Goal: Answer question/provide support

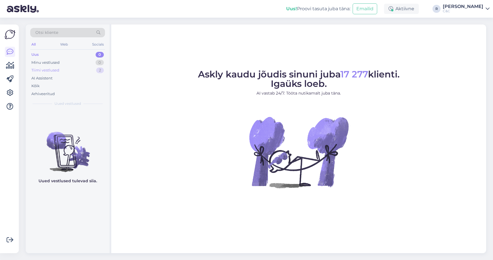
click at [92, 69] on div "Tiimi vestlused 2" at bounding box center [67, 70] width 75 height 8
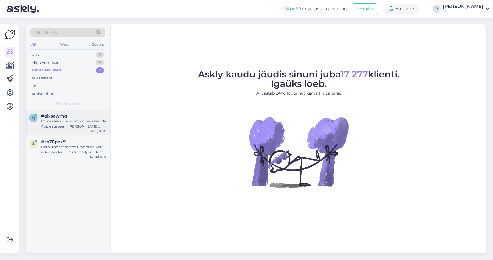
click at [69, 117] on div "#qjxsawmg" at bounding box center [73, 116] width 65 height 5
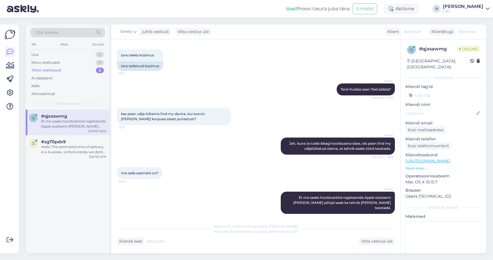
scroll to position [183, 0]
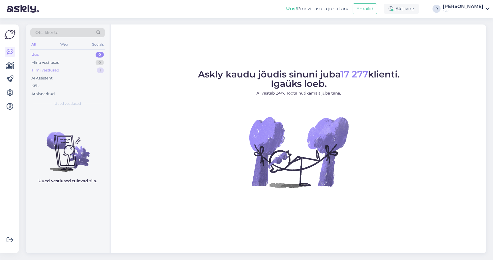
click at [94, 72] on div "Tiimi vestlused 1" at bounding box center [67, 70] width 75 height 8
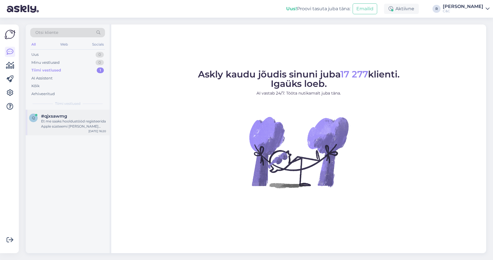
click at [78, 114] on div "#qjxsawmg" at bounding box center [73, 116] width 65 height 5
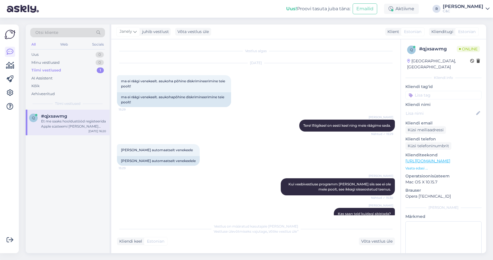
scroll to position [183, 0]
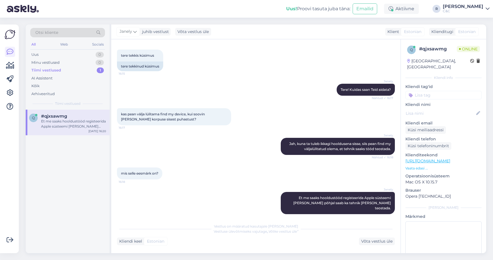
click at [155, 92] on div "Janely Tere! Kuidas saan Teid aidata? Nähtud ✓ 16:17" at bounding box center [256, 90] width 278 height 25
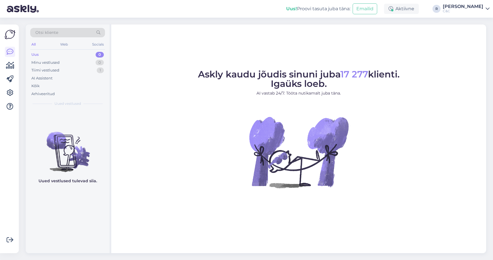
click at [95, 70] on div "Tiimi vestlused 1" at bounding box center [67, 70] width 75 height 8
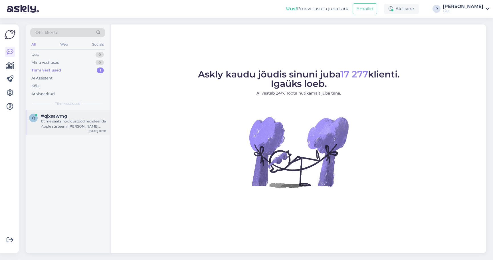
click at [83, 129] on div "q #qjxsawmg Et me saaks hooldustööd registeerida Apple süsteemi ja selle põhjal…" at bounding box center [68, 123] width 84 height 26
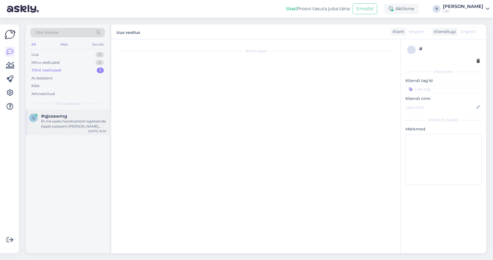
scroll to position [183, 0]
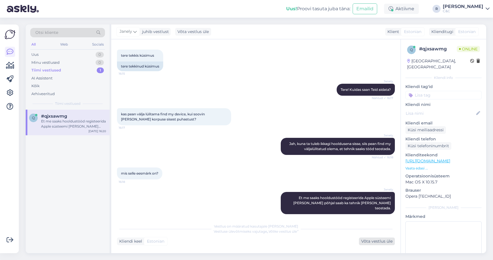
click at [380, 244] on div "Võta vestlus üle" at bounding box center [377, 242] width 36 height 8
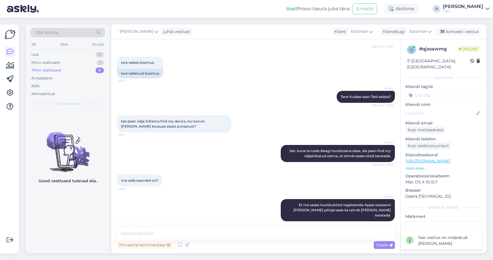
click at [455, 27] on div "Ross juhib vestlust Klient Estonian Klienditugi Estonian Arhiveeri vestlus" at bounding box center [298, 32] width 375 height 15
click at [455, 28] on div "Ross juhib vestlust Klient Estonian Klienditugi Estonian Arhiveeri vestlus" at bounding box center [298, 32] width 375 height 15
click at [455, 29] on div "Arhiveeri vestlus" at bounding box center [459, 32] width 44 height 8
